Goal: Task Accomplishment & Management: Use online tool/utility

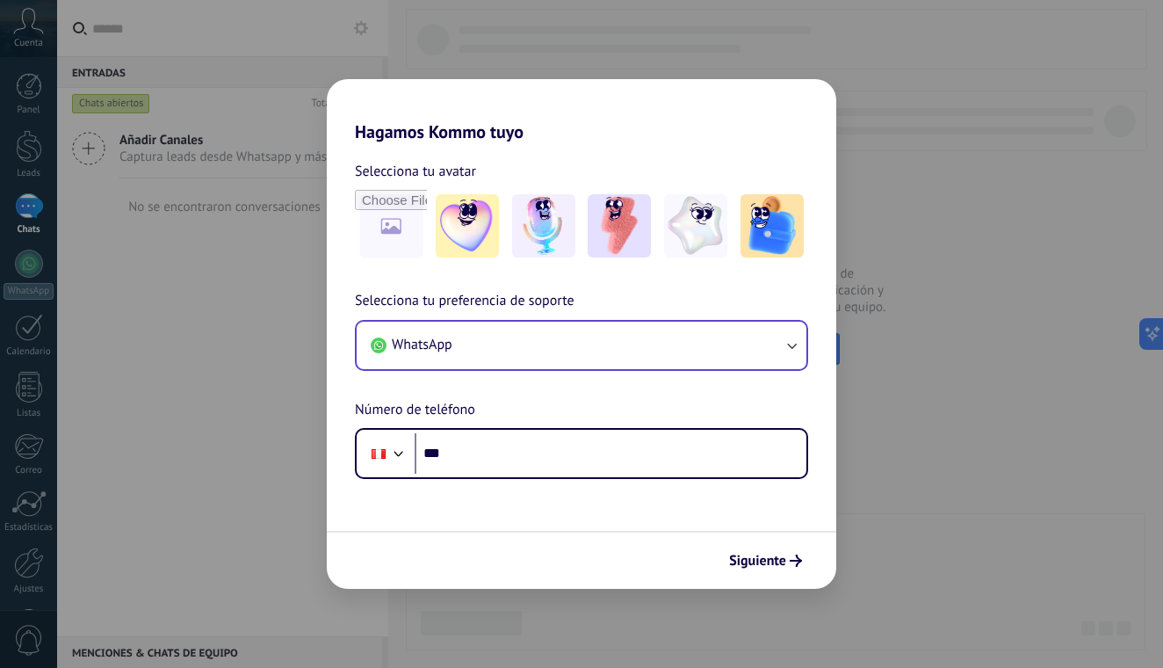
click at [610, 358] on button "WhatsApp" at bounding box center [582, 345] width 450 height 47
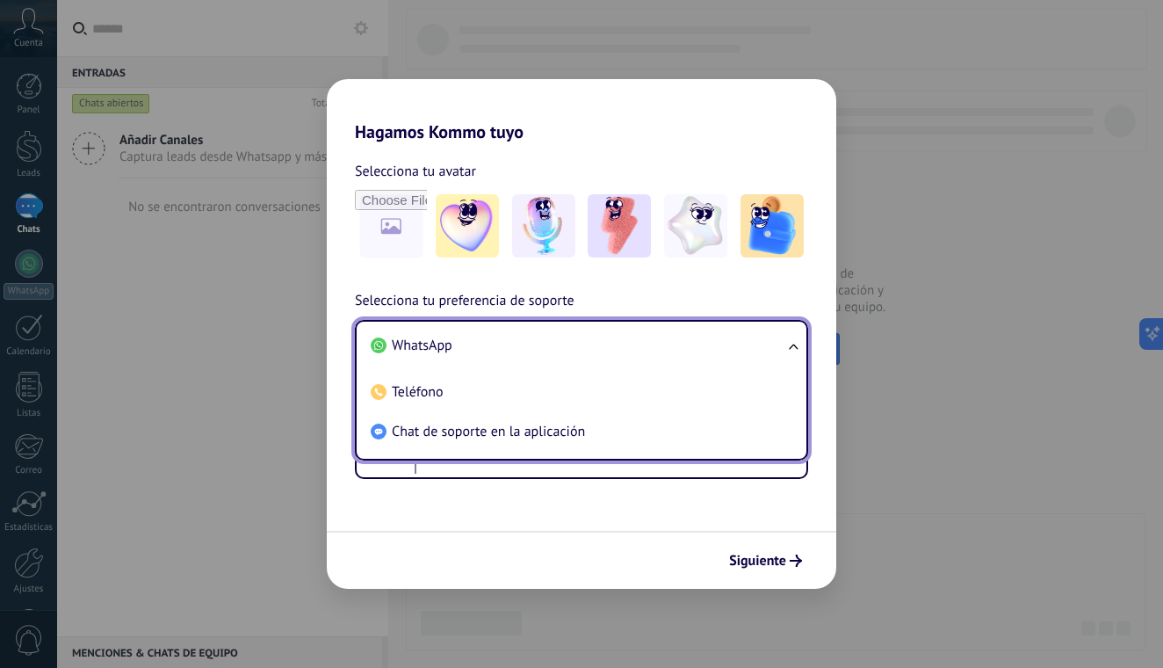
click at [592, 364] on li "WhatsApp" at bounding box center [578, 346] width 429 height 40
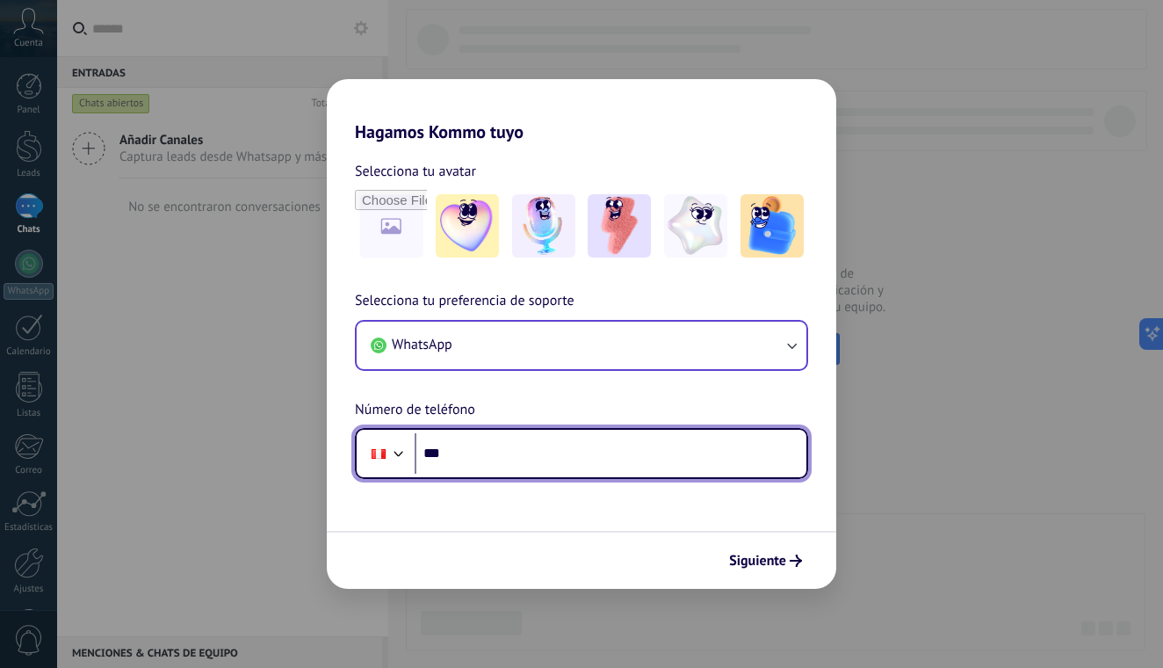
click at [534, 452] on input "***" at bounding box center [611, 453] width 392 height 40
type input "**********"
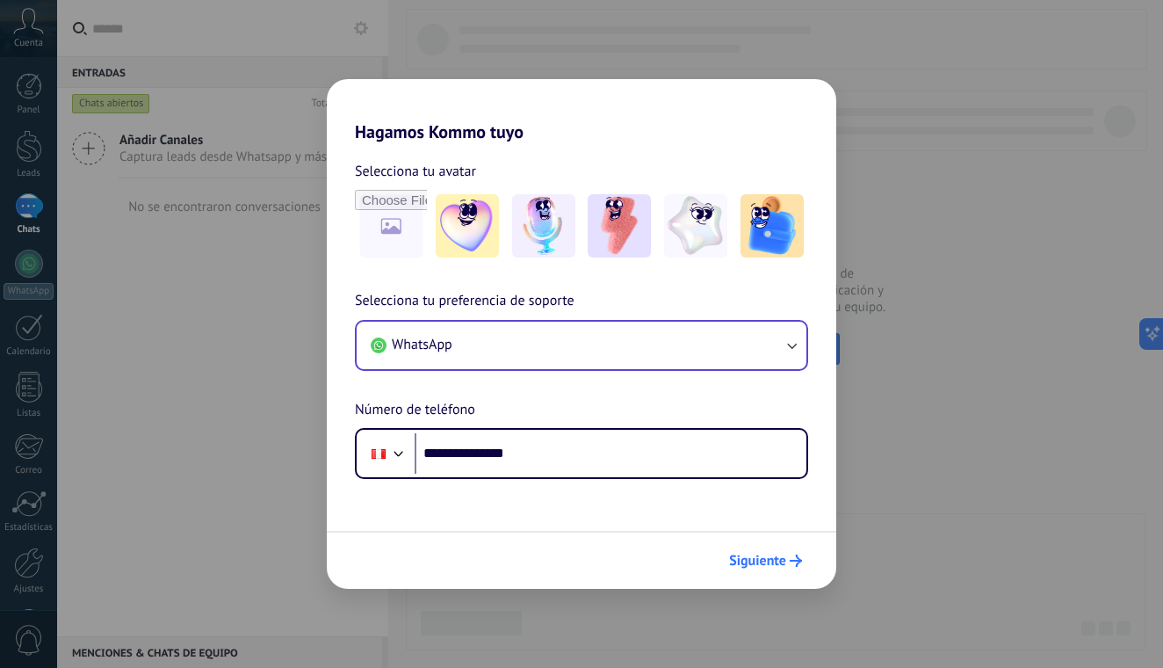
click at [734, 558] on span "Siguiente" at bounding box center [757, 560] width 57 height 12
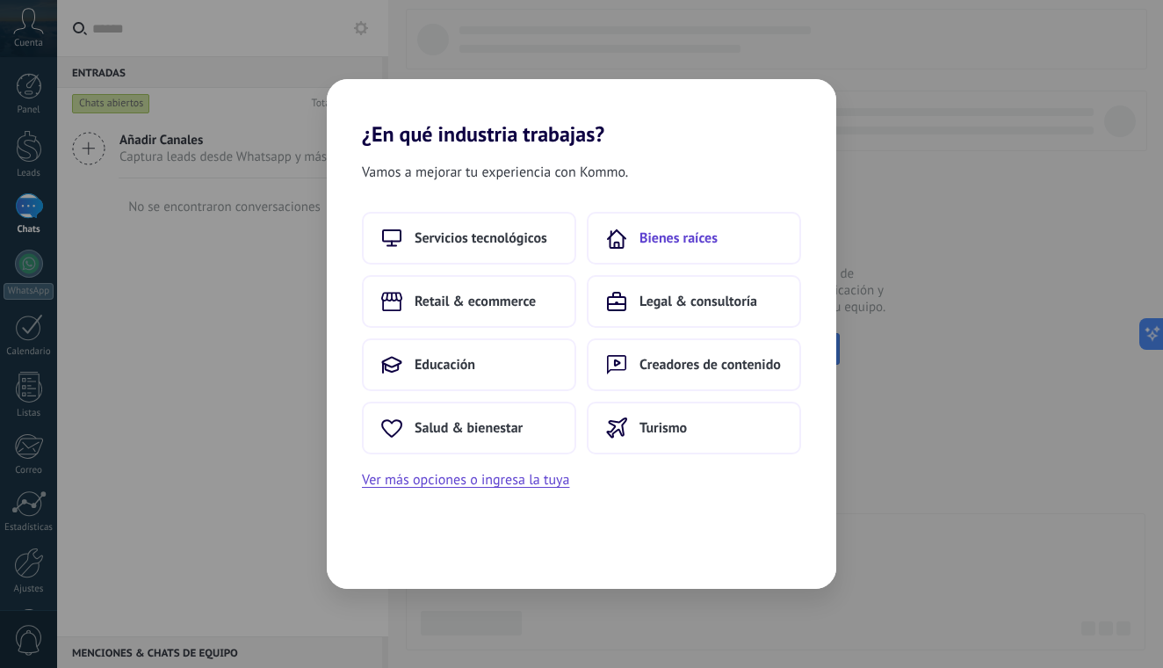
click at [646, 251] on button "Bienes raíces" at bounding box center [694, 238] width 214 height 53
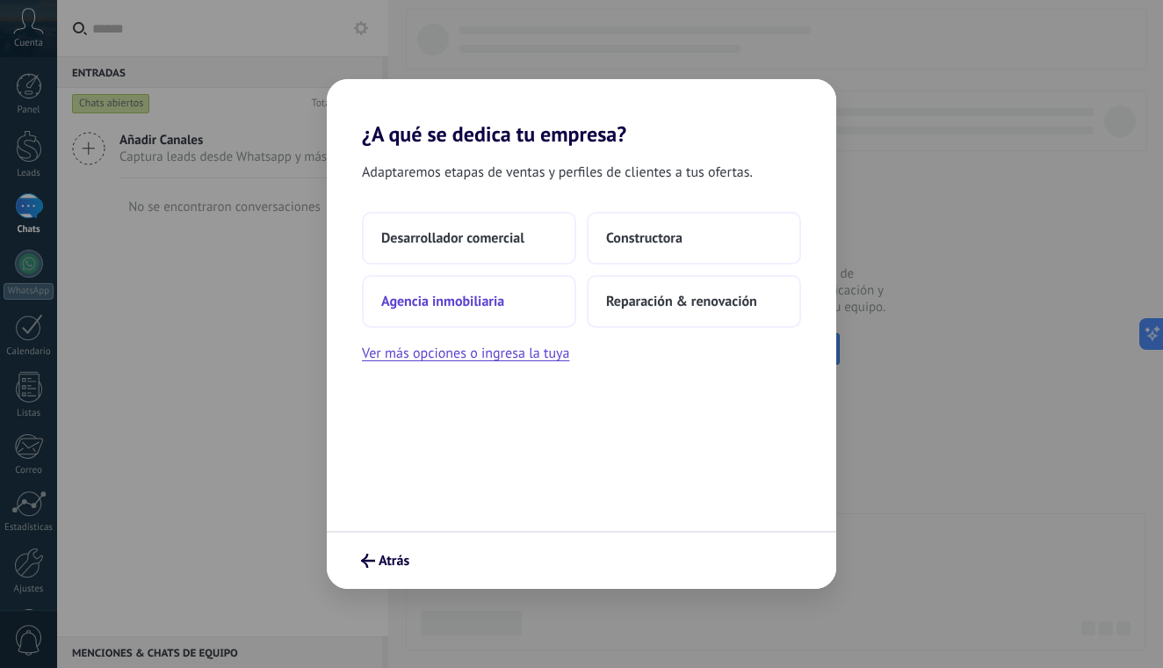
click at [503, 306] on span "Agencia inmobiliaria" at bounding box center [442, 302] width 123 height 18
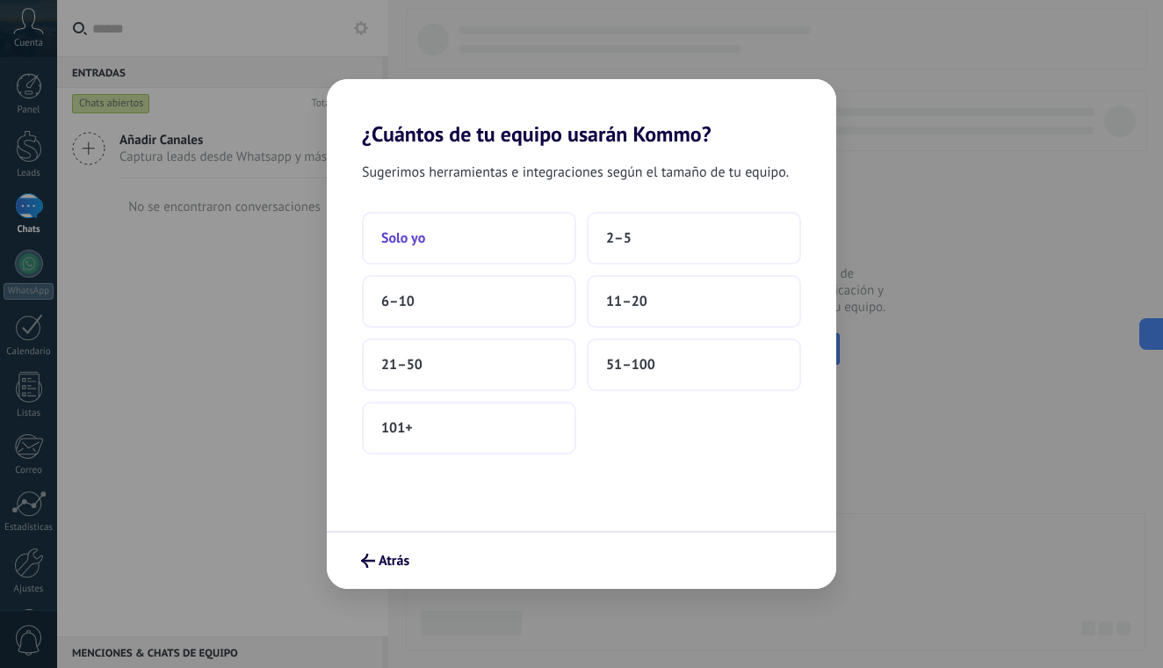
click at [510, 237] on button "Solo yo" at bounding box center [469, 238] width 214 height 53
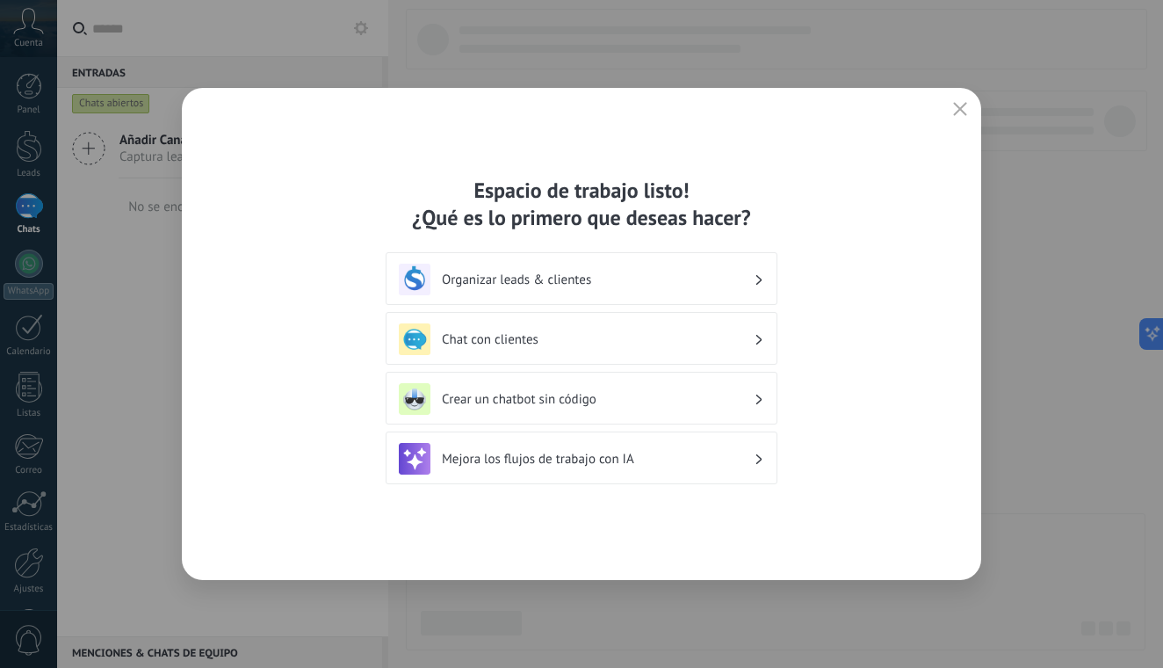
click at [963, 109] on icon "button" at bounding box center [960, 109] width 14 height 14
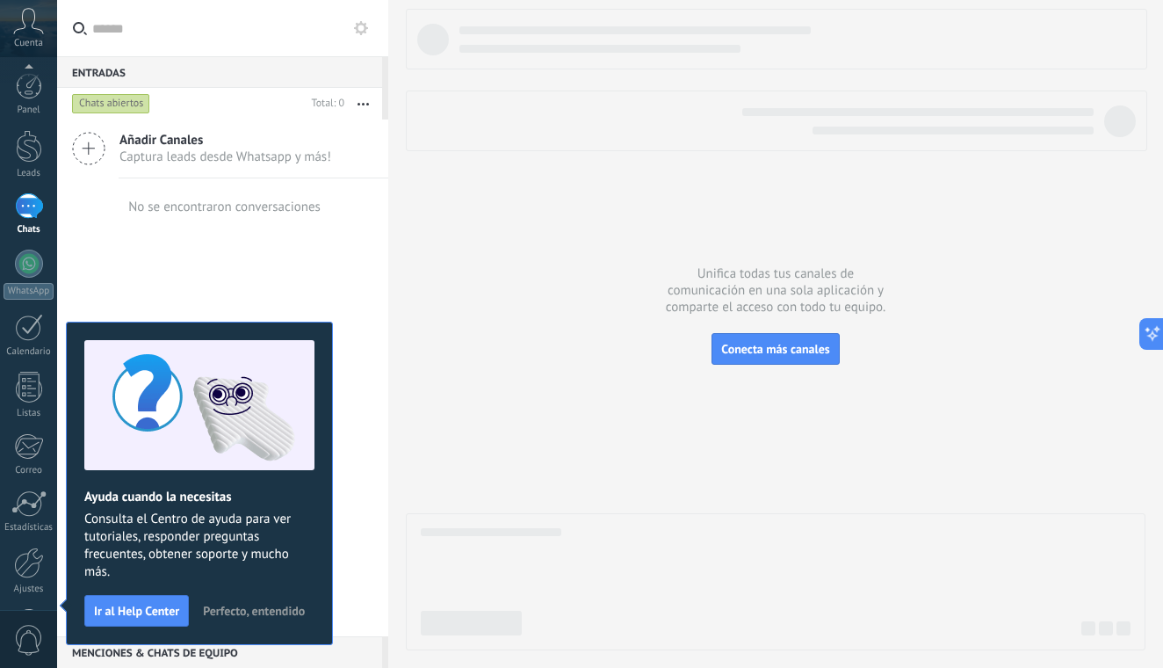
scroll to position [63, 0]
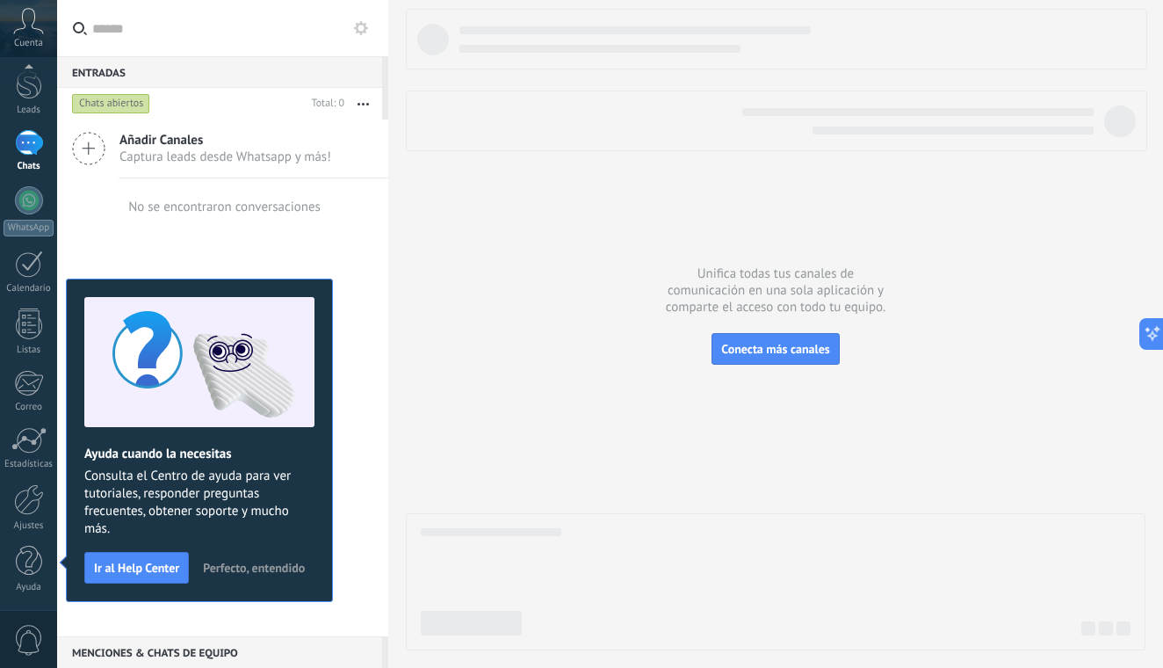
click at [232, 568] on span "Perfecto, entendido" at bounding box center [254, 567] width 102 height 12
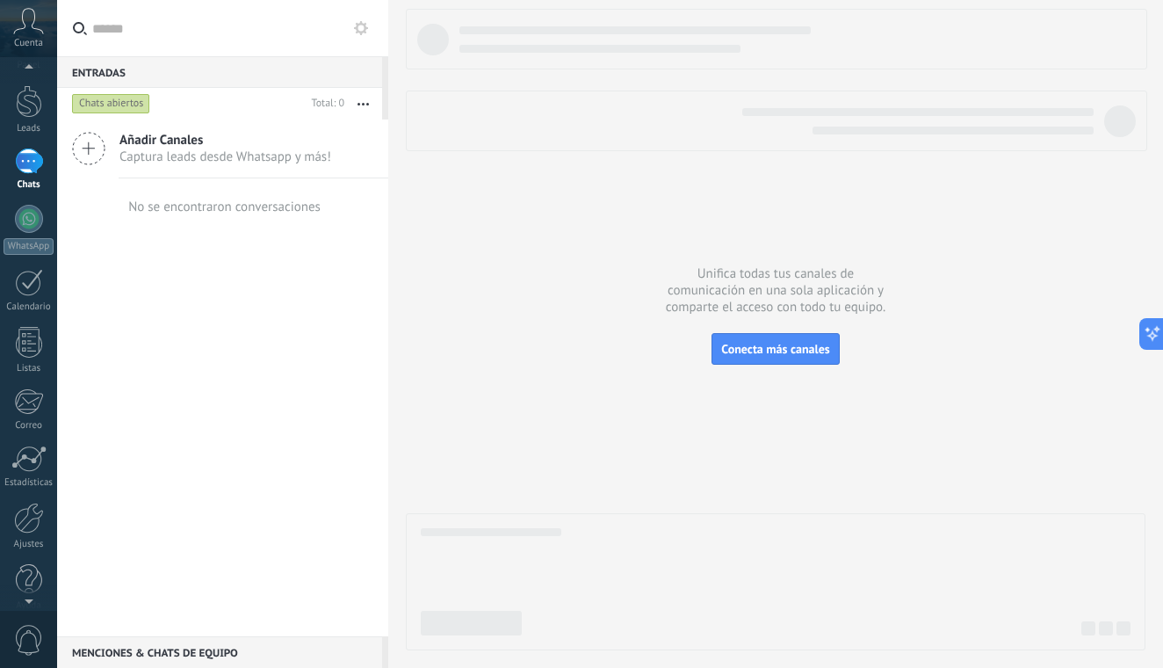
scroll to position [0, 0]
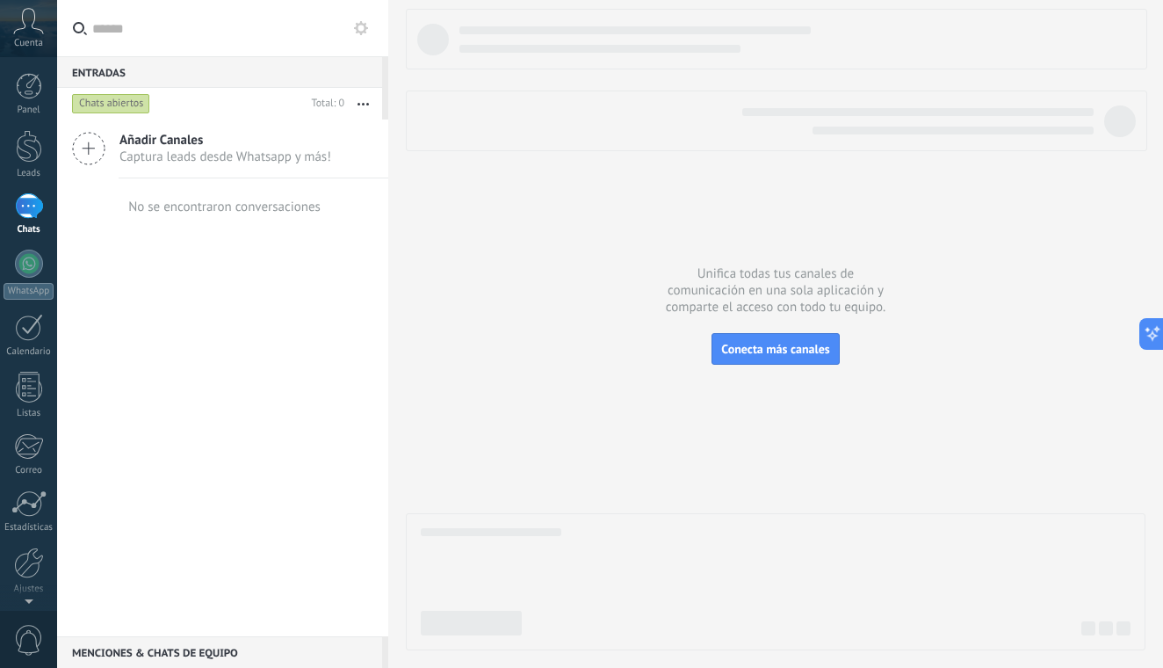
click at [27, 48] on span "Cuenta" at bounding box center [28, 43] width 29 height 11
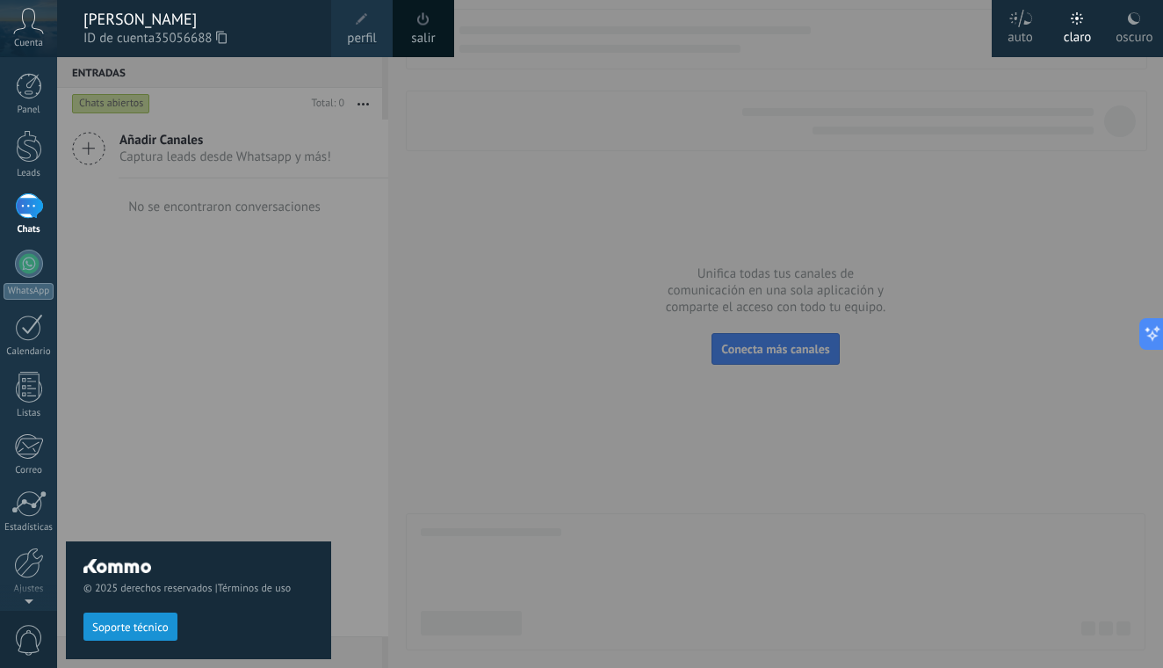
click at [297, 494] on div "© 2025 derechos reservados | Términos de uso Soporte técnico" at bounding box center [198, 362] width 265 height 611
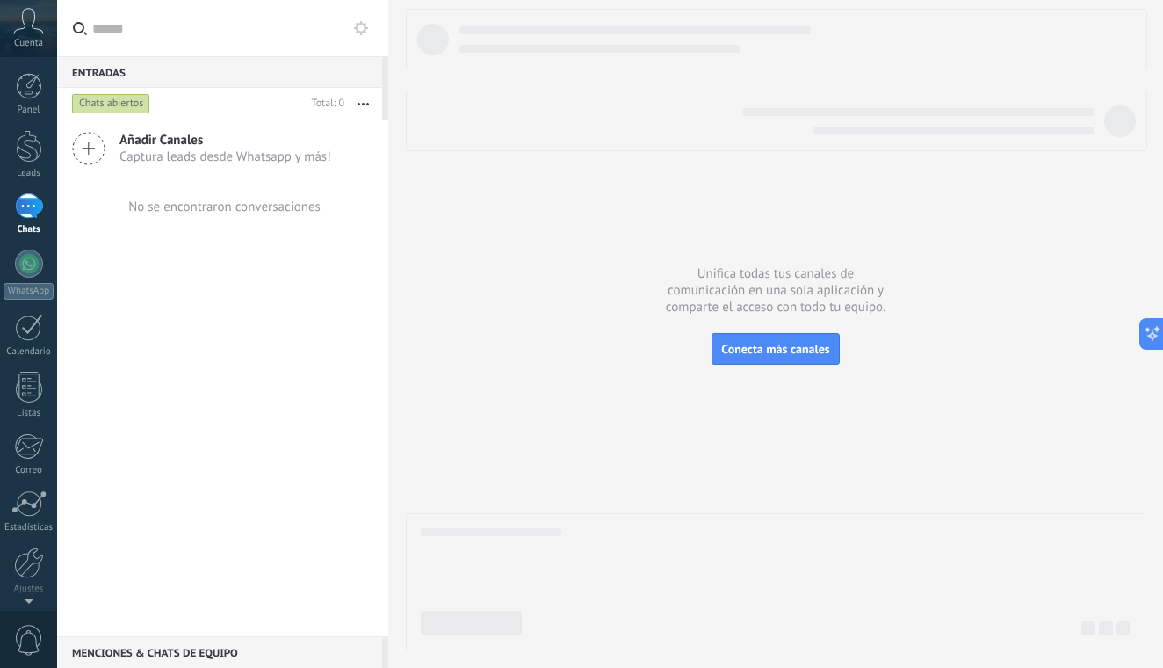
click at [28, 35] on div "Cuenta" at bounding box center [28, 28] width 57 height 57
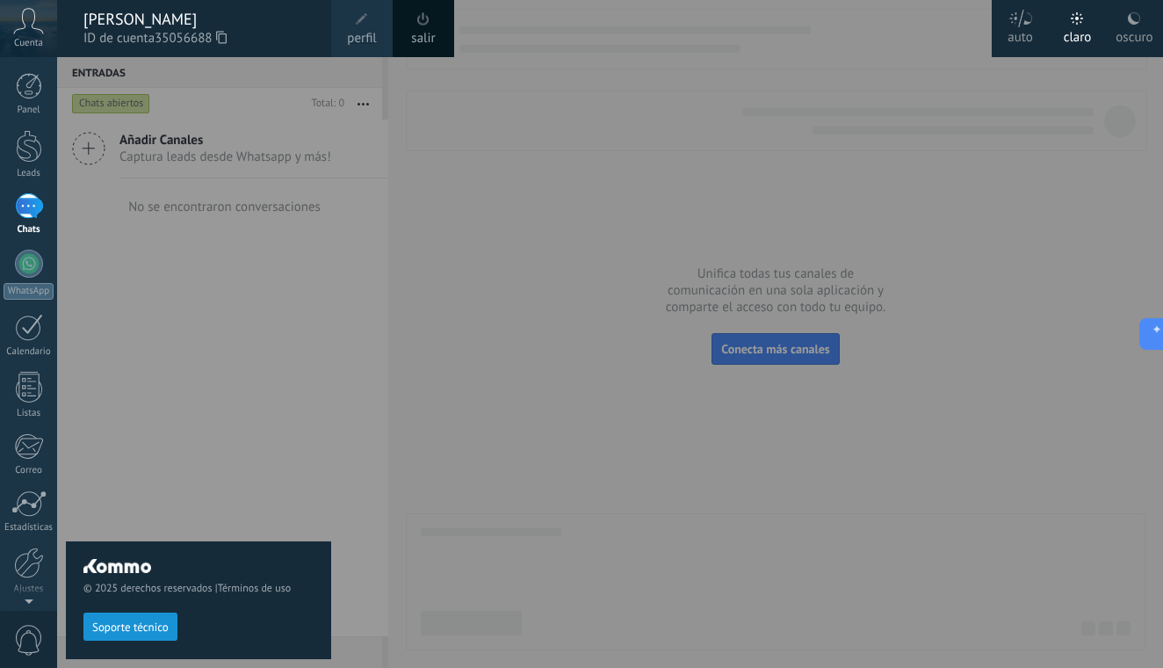
click at [147, 231] on div "© 2025 derechos reservados | Términos de uso Soporte técnico" at bounding box center [198, 362] width 265 height 611
click at [25, 262] on div at bounding box center [29, 264] width 28 height 28
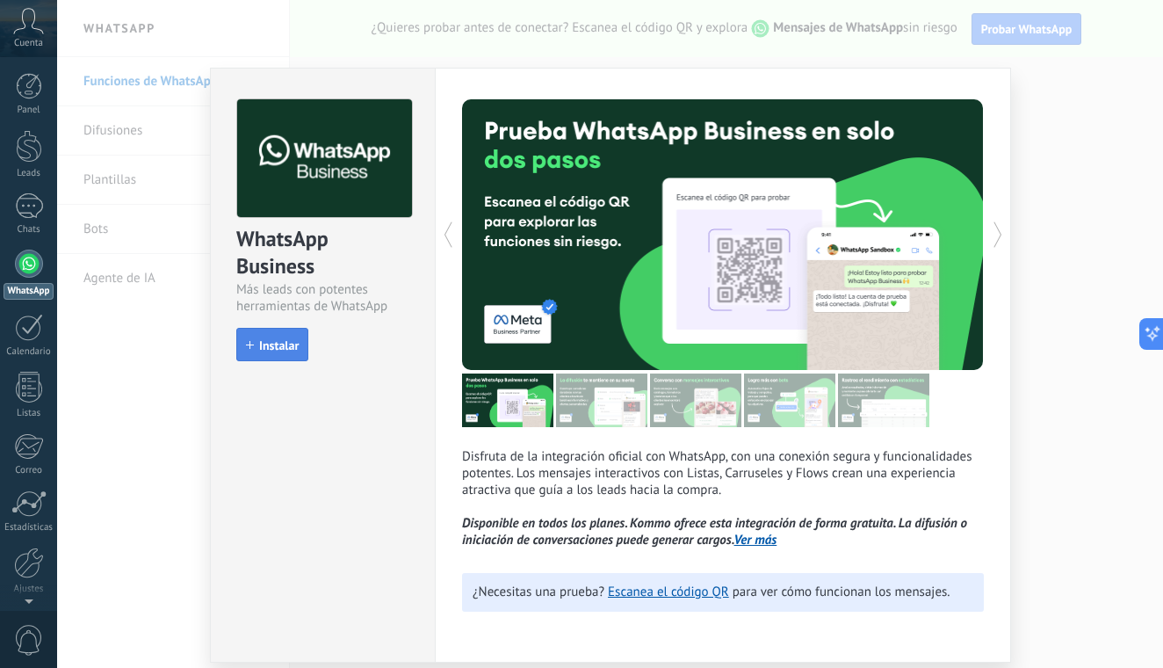
click at [300, 347] on button "Instalar" at bounding box center [272, 344] width 72 height 33
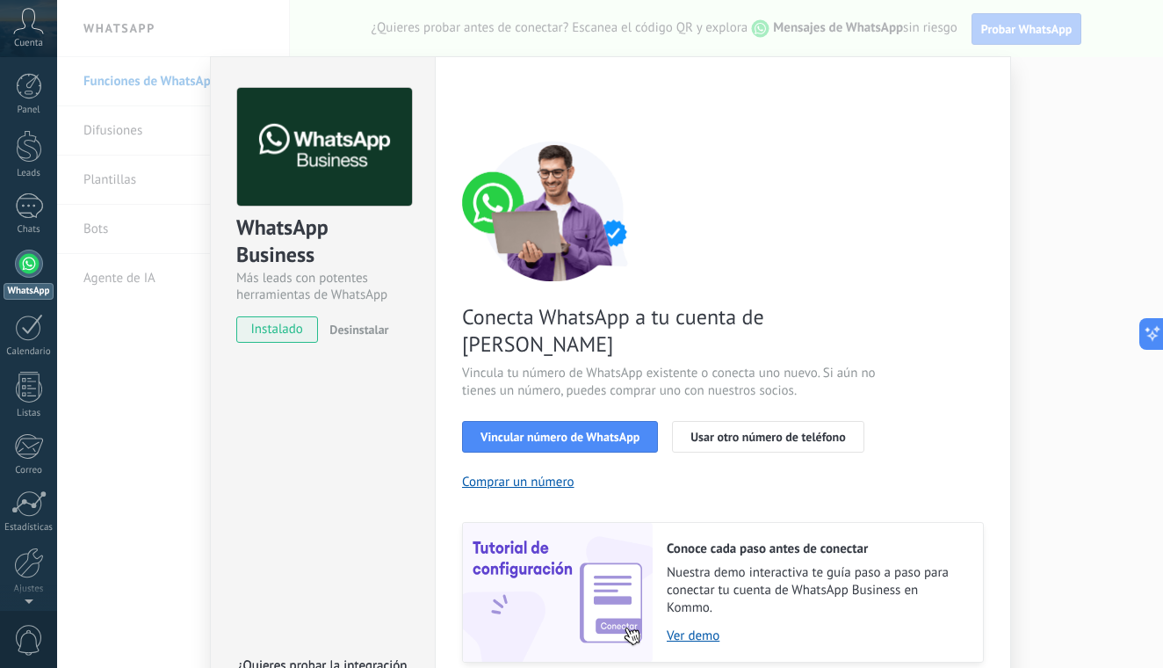
scroll to position [25, 0]
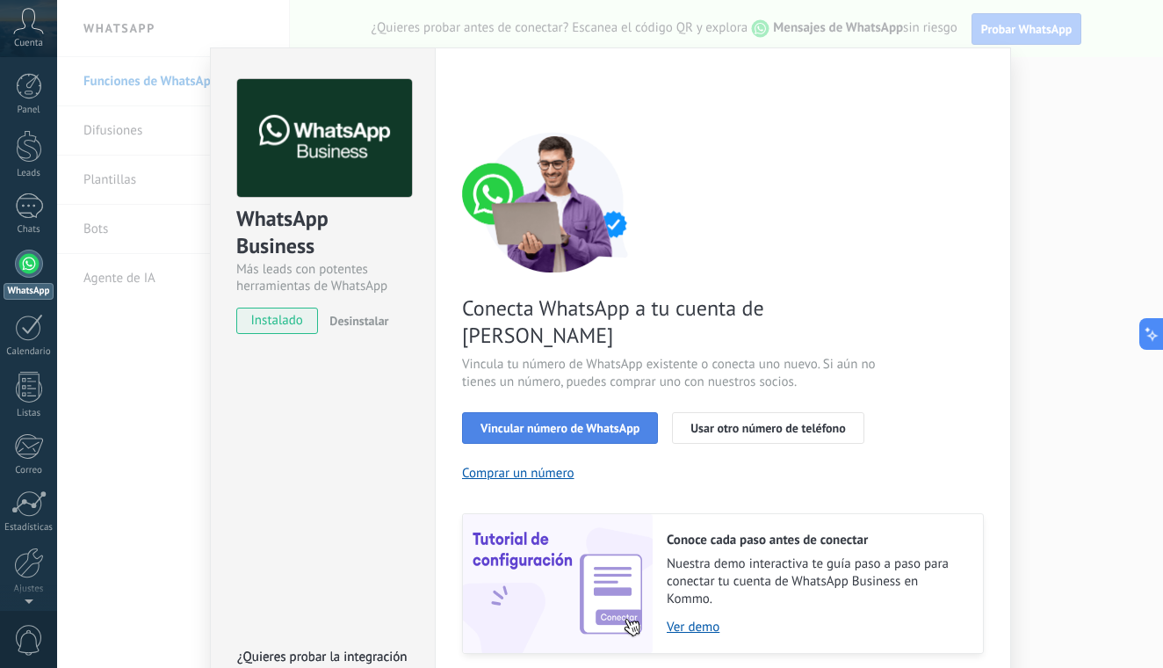
click at [554, 422] on span "Vincular número de WhatsApp" at bounding box center [560, 428] width 159 height 12
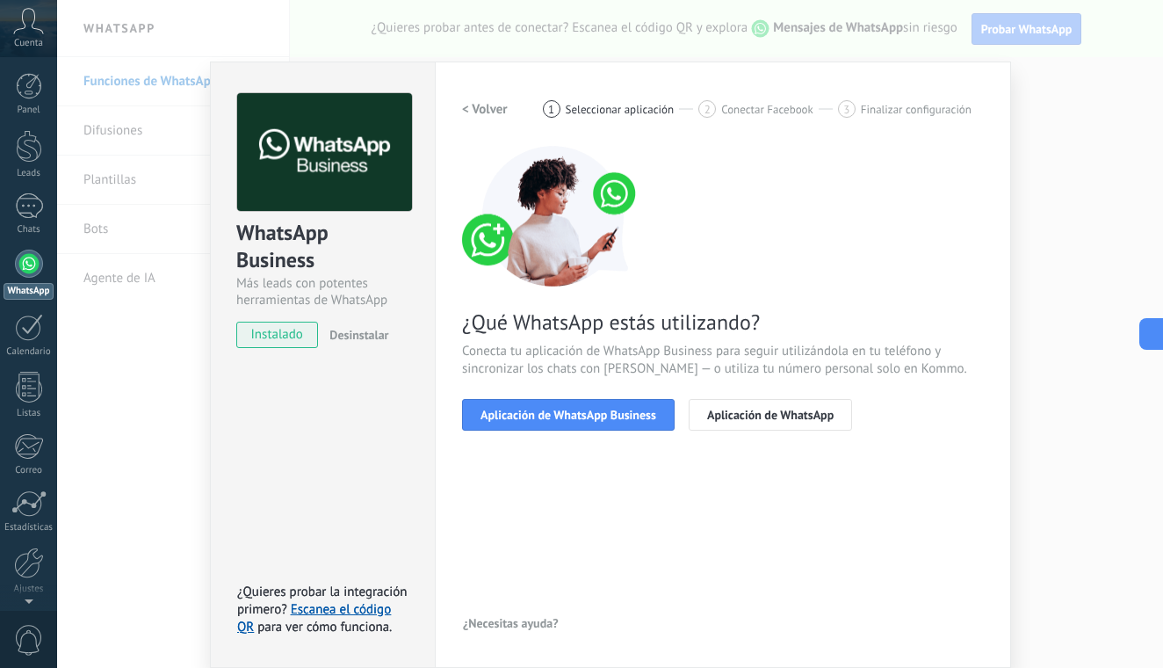
scroll to position [11, 0]
click at [539, 424] on button "Aplicación de WhatsApp Business" at bounding box center [568, 415] width 213 height 32
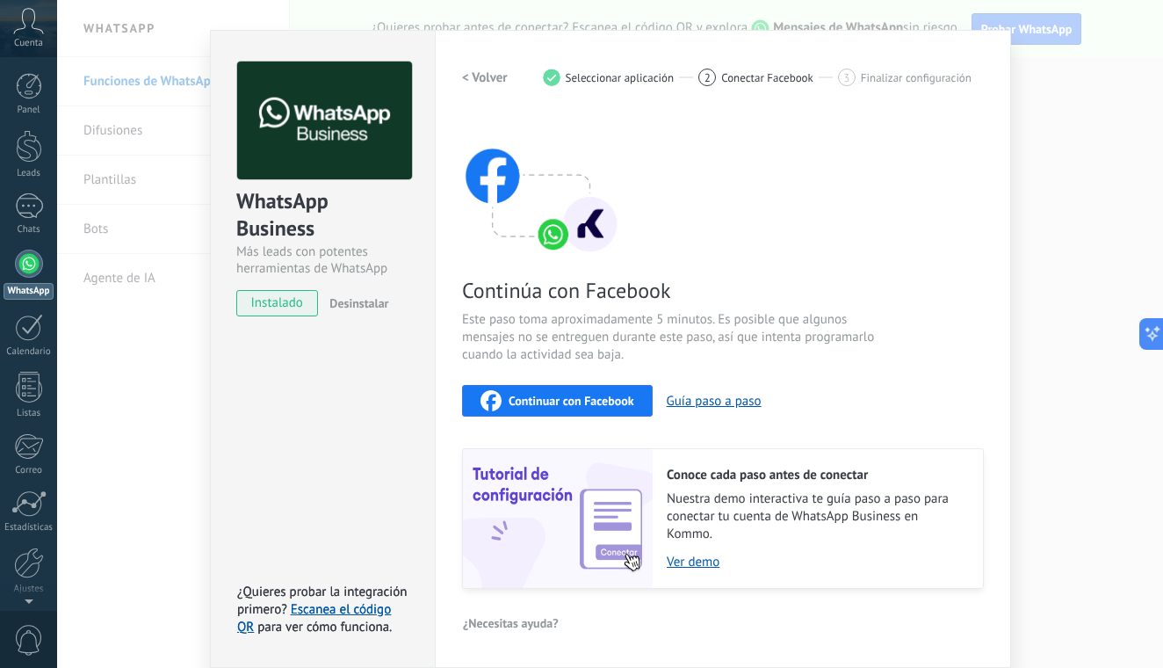
scroll to position [42, 0]
click at [580, 409] on div "Continuar con Facebook" at bounding box center [558, 401] width 154 height 21
click at [204, 19] on div "WhatsApp Business Más leads con potentes herramientas de WhatsApp instalado Des…" at bounding box center [610, 334] width 1106 height 668
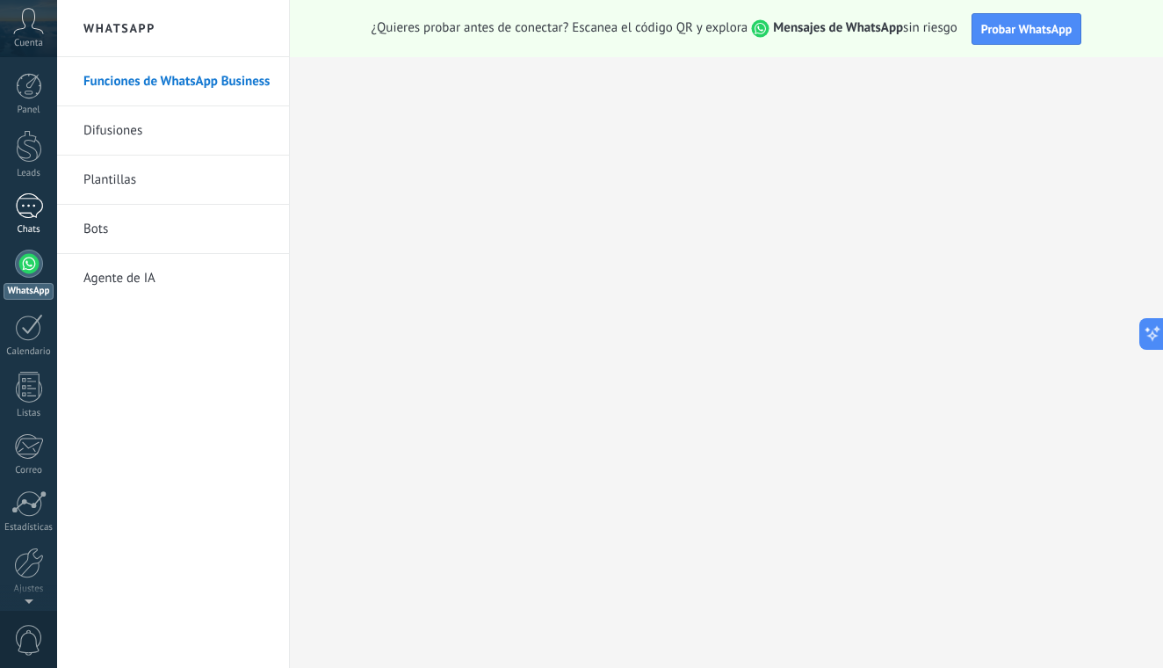
click at [32, 195] on div at bounding box center [29, 205] width 28 height 25
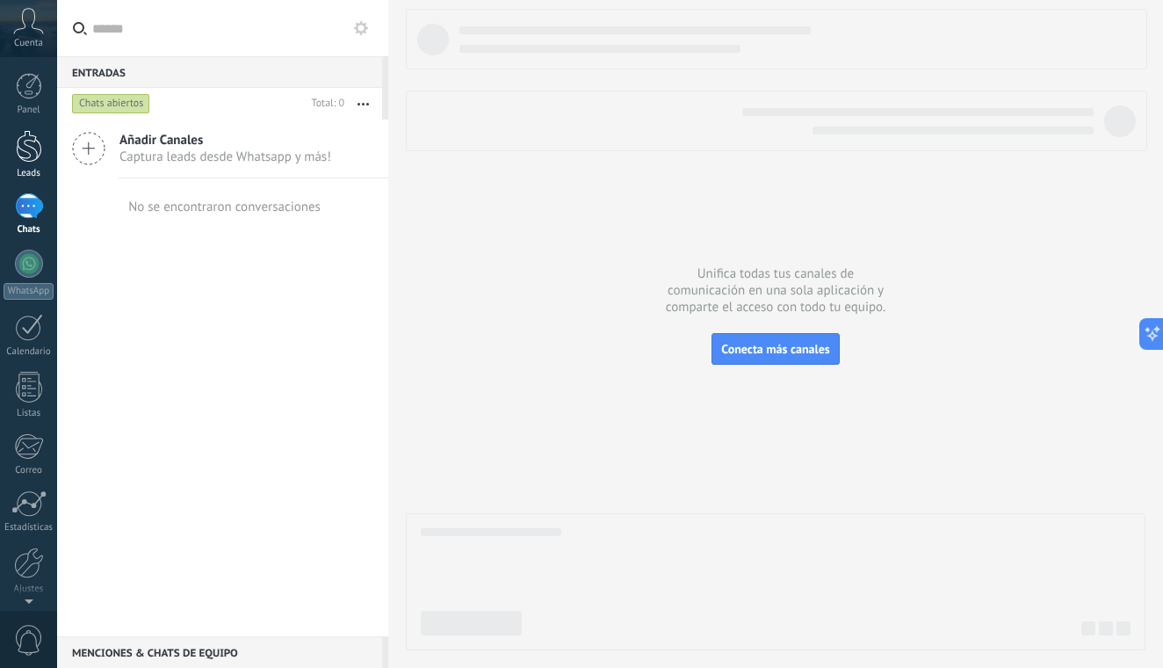
click at [26, 156] on div at bounding box center [29, 146] width 26 height 33
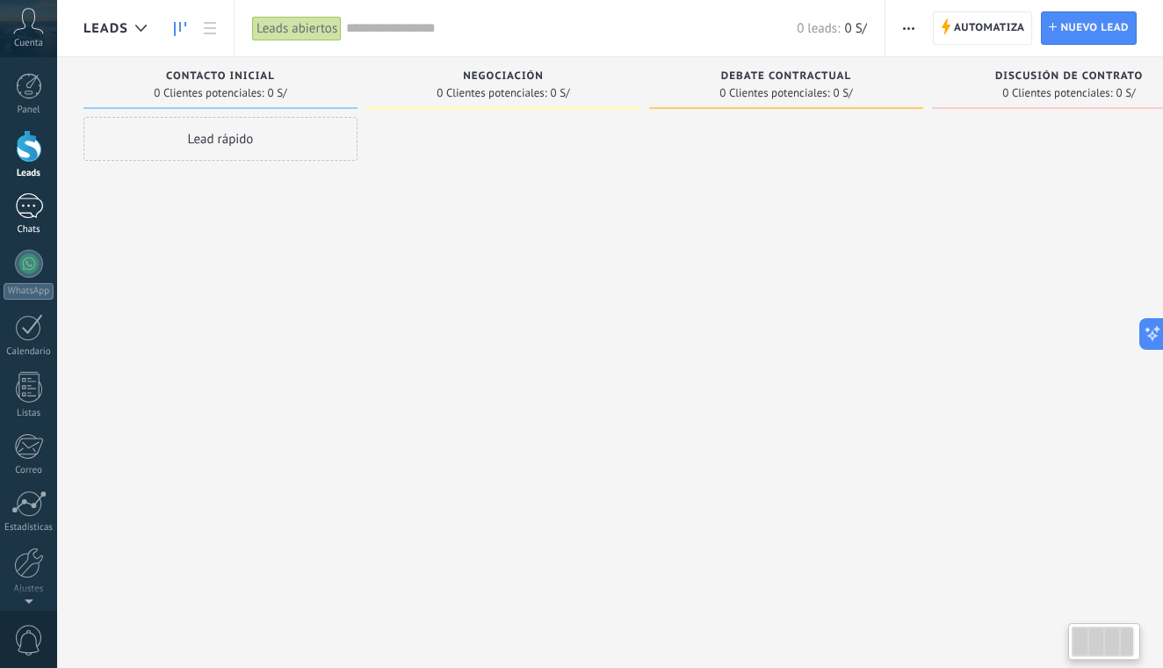
click at [29, 201] on div at bounding box center [29, 205] width 28 height 25
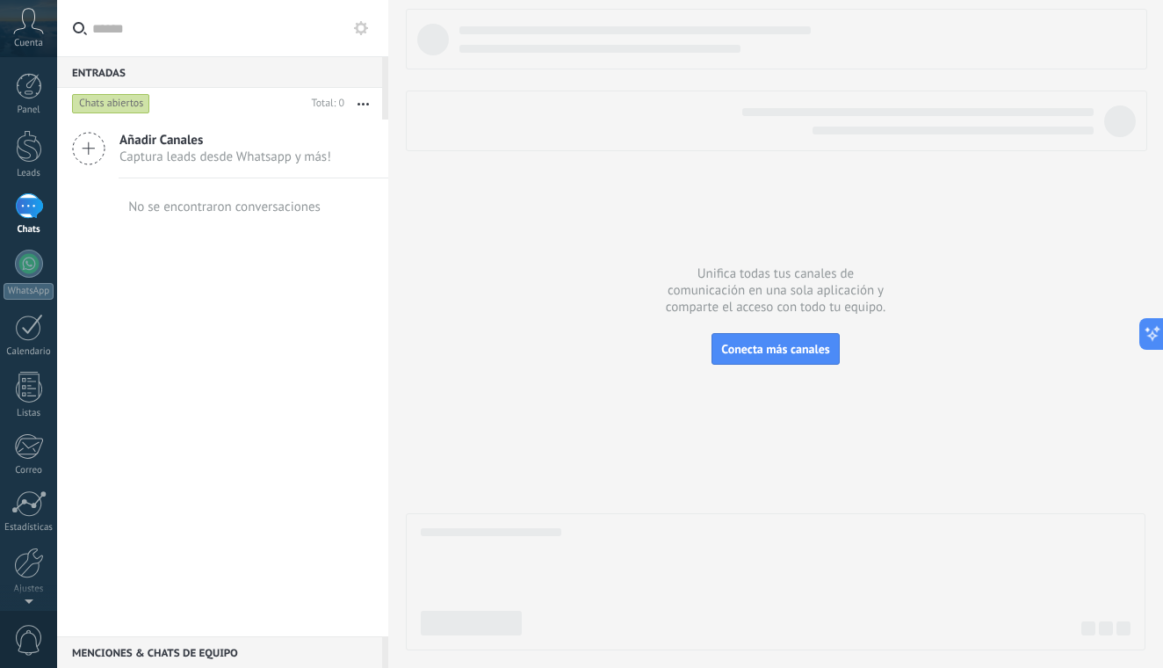
click at [415, 2] on div "Unifica todas tus canales de comunicación en una sola aplicación y comparte el …" at bounding box center [775, 334] width 775 height 668
